Goal: Task Accomplishment & Management: Manage account settings

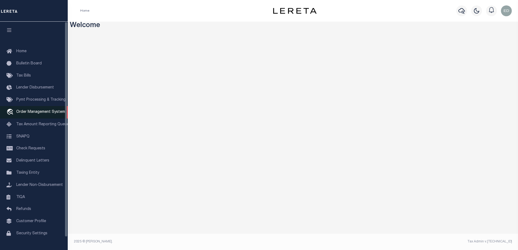
click at [37, 110] on link "travel_explore Order Management System" at bounding box center [34, 112] width 68 height 12
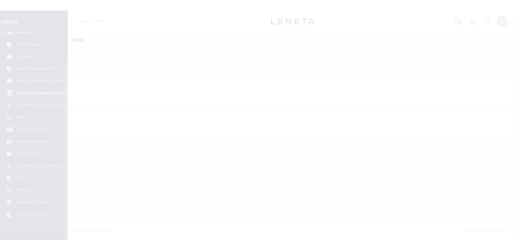
scroll to position [35, 0]
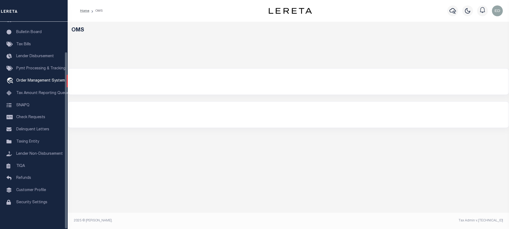
select select "200"
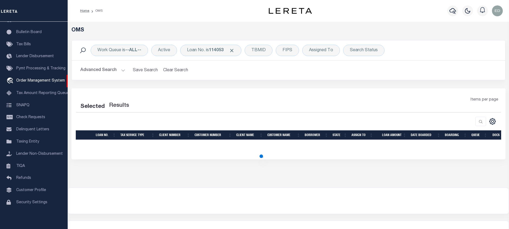
select select "200"
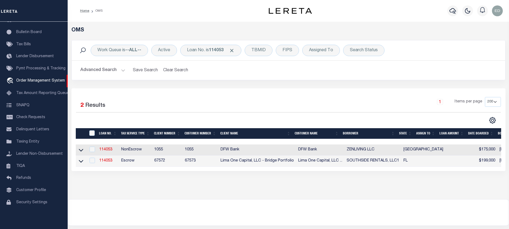
click at [471, 81] on div "Work Queue is --ALL-- Active Loan No. is 114053 TBMID FIPS Assigned To Search S…" at bounding box center [288, 64] width 442 height 48
click at [110, 160] on link "114053" at bounding box center [105, 161] width 13 height 4
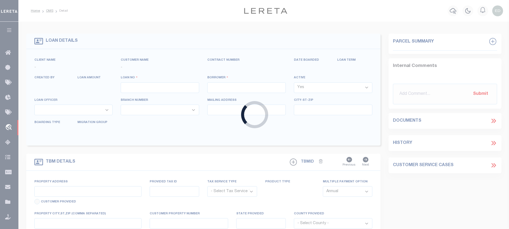
type input "114053"
type input "SOUTHSIDE RENTALS, LLC1"
select select "False"
select select
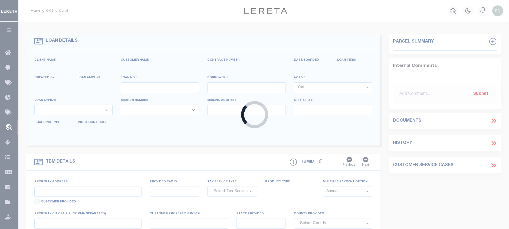
select select "Escrow"
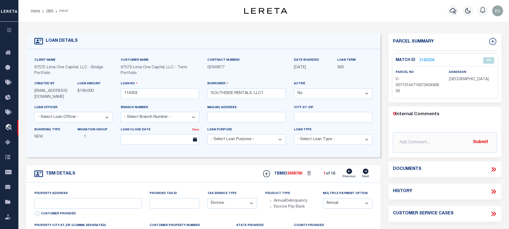
type input "[STREET_ADDRESS]"
radio input "true"
select select
type input "[GEOGRAPHIC_DATA]"
type input "114053-1"
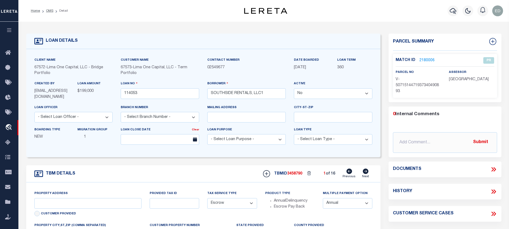
type input "FL"
type textarea "COLLECTOR: ENTITY: PARCEL: 2"
click at [324, 96] on select "Yes No" at bounding box center [333, 93] width 79 height 11
select select "True"
click at [296, 89] on select "Yes No" at bounding box center [333, 93] width 79 height 11
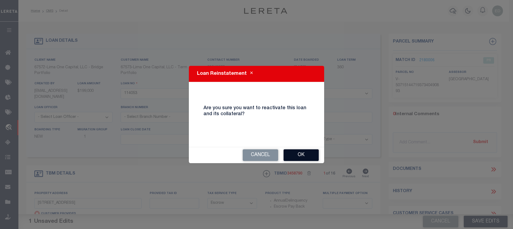
click at [302, 158] on button "Ok" at bounding box center [301, 155] width 35 height 12
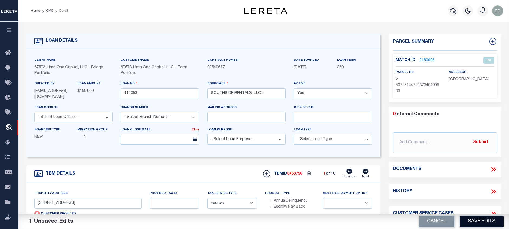
click at [475, 222] on button "Save Edits" at bounding box center [482, 222] width 44 height 12
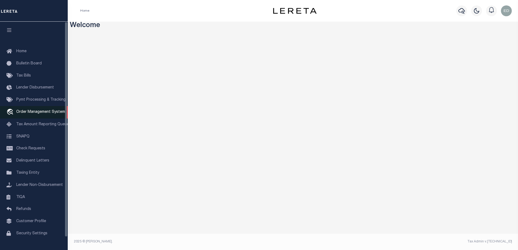
click at [30, 114] on span "Order Management System" at bounding box center [40, 112] width 49 height 4
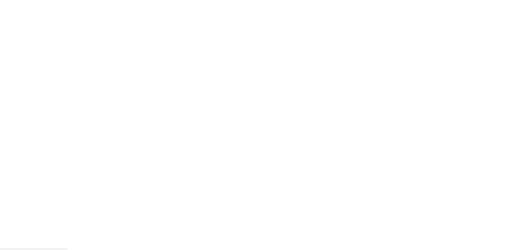
scroll to position [14, 0]
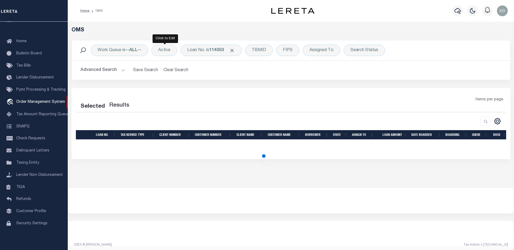
select select "200"
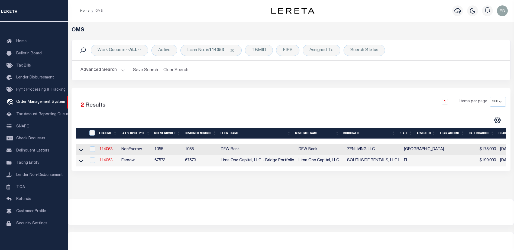
click at [110, 162] on link "114053" at bounding box center [105, 161] width 13 height 4
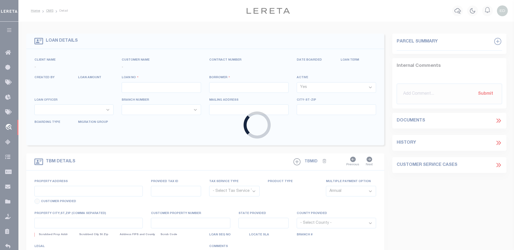
type input "114053"
type input "SOUTHSIDE RENTALS, LLC1"
select select
select select "Escrow"
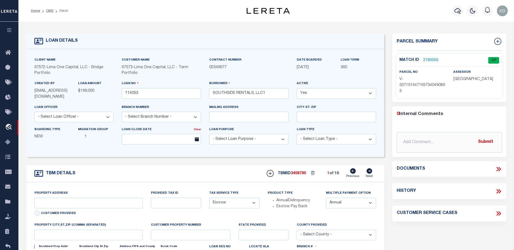
type input "[STREET_ADDRESS]"
radio input "true"
select select
type input "[GEOGRAPHIC_DATA]"
type input "114053-1"
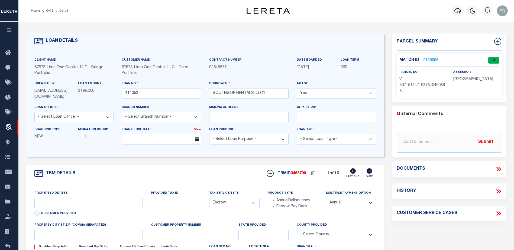
type input "FL"
type textarea "COLLECTOR: ENTITY: PARCEL: 2"
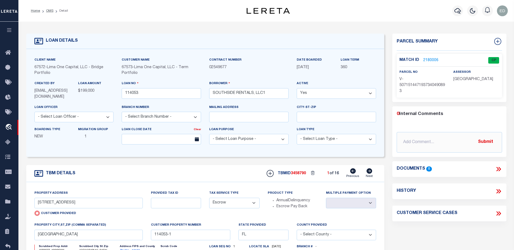
click at [315, 97] on select "Yes No" at bounding box center [336, 93] width 79 height 11
select select "False"
click at [299, 89] on select "Yes No" at bounding box center [336, 93] width 79 height 11
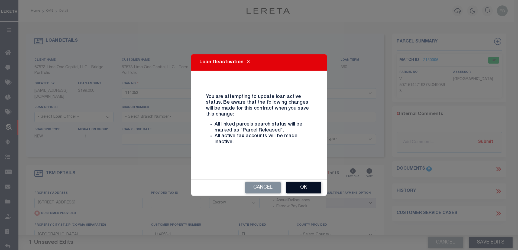
click at [309, 186] on button "Ok" at bounding box center [303, 188] width 35 height 12
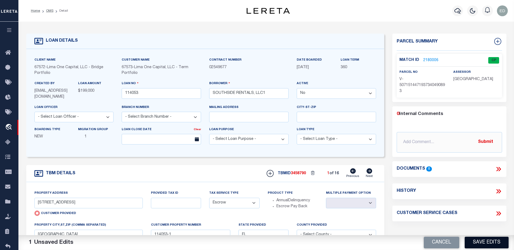
click at [490, 243] on button "Save Edits" at bounding box center [486, 243] width 44 height 12
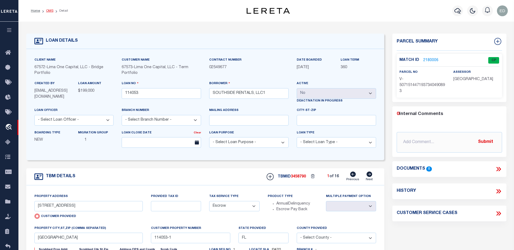
click at [51, 9] on link "OMS" at bounding box center [49, 10] width 7 height 3
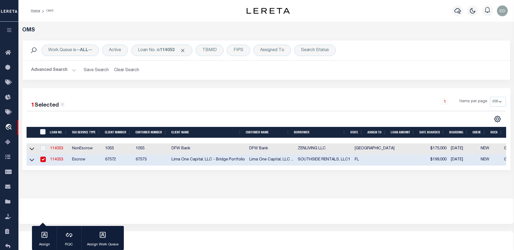
click at [57, 161] on link "114053" at bounding box center [56, 160] width 13 height 4
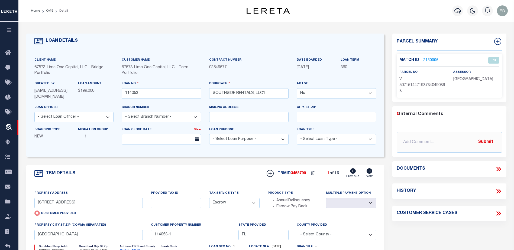
select select
click at [325, 96] on select "Yes No" at bounding box center [336, 93] width 79 height 11
select select "True"
click at [299, 89] on select "Yes No" at bounding box center [336, 93] width 79 height 11
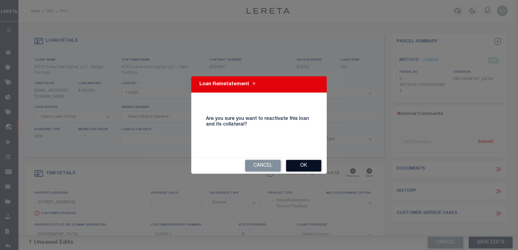
click at [304, 160] on button "Ok" at bounding box center [303, 166] width 35 height 12
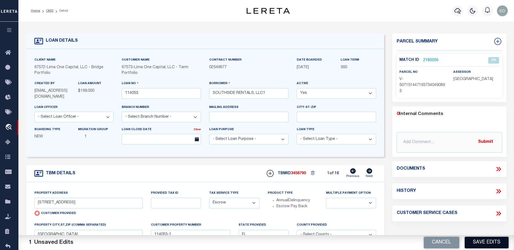
click at [492, 243] on button "Save Edits" at bounding box center [486, 243] width 44 height 12
